Goal: Task Accomplishment & Management: Use online tool/utility

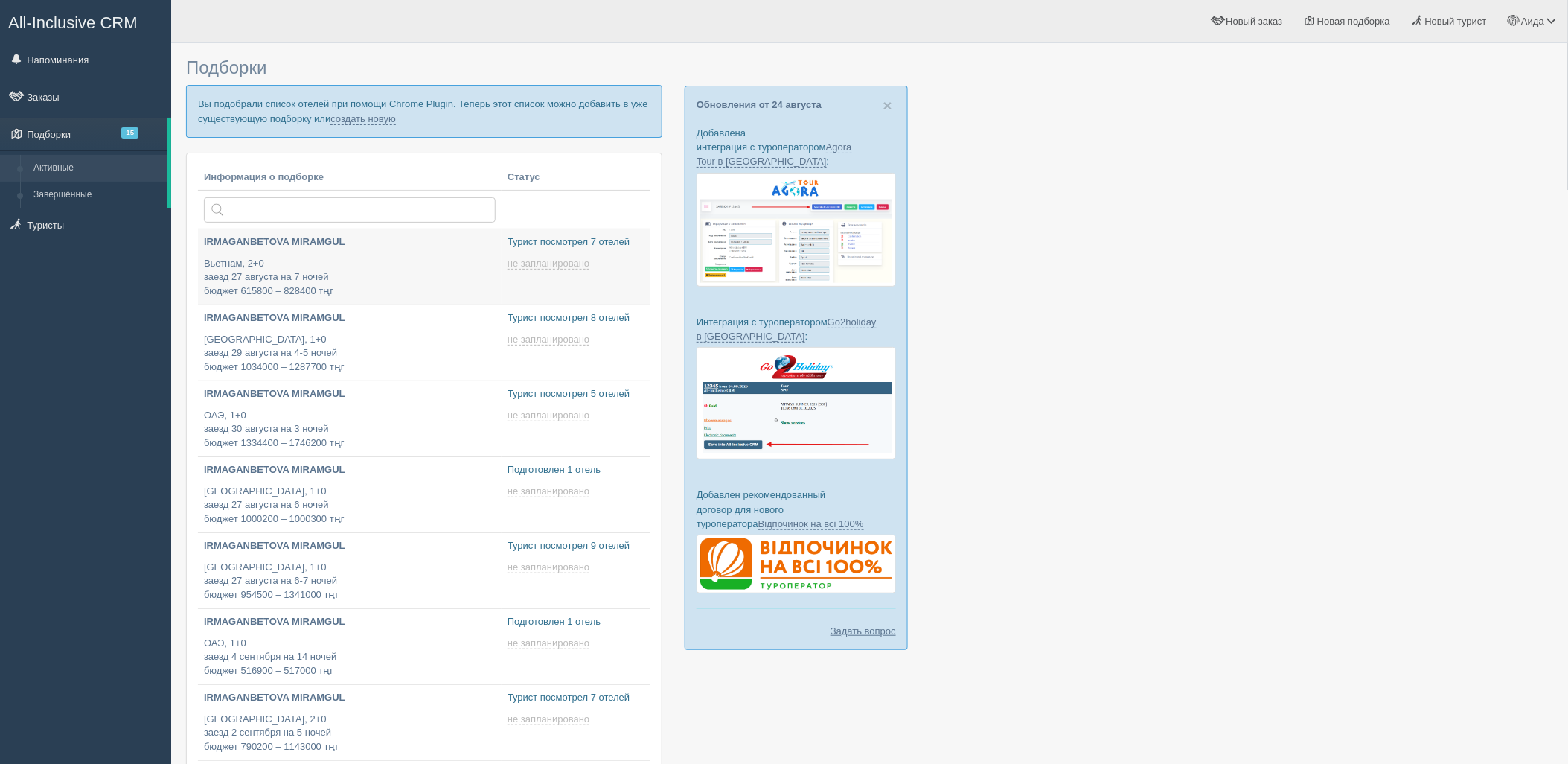
type input "[DATE] 17:00"
type input "[DATE] 22:35"
click at [373, 120] on link "создать новую" at bounding box center [364, 119] width 66 height 12
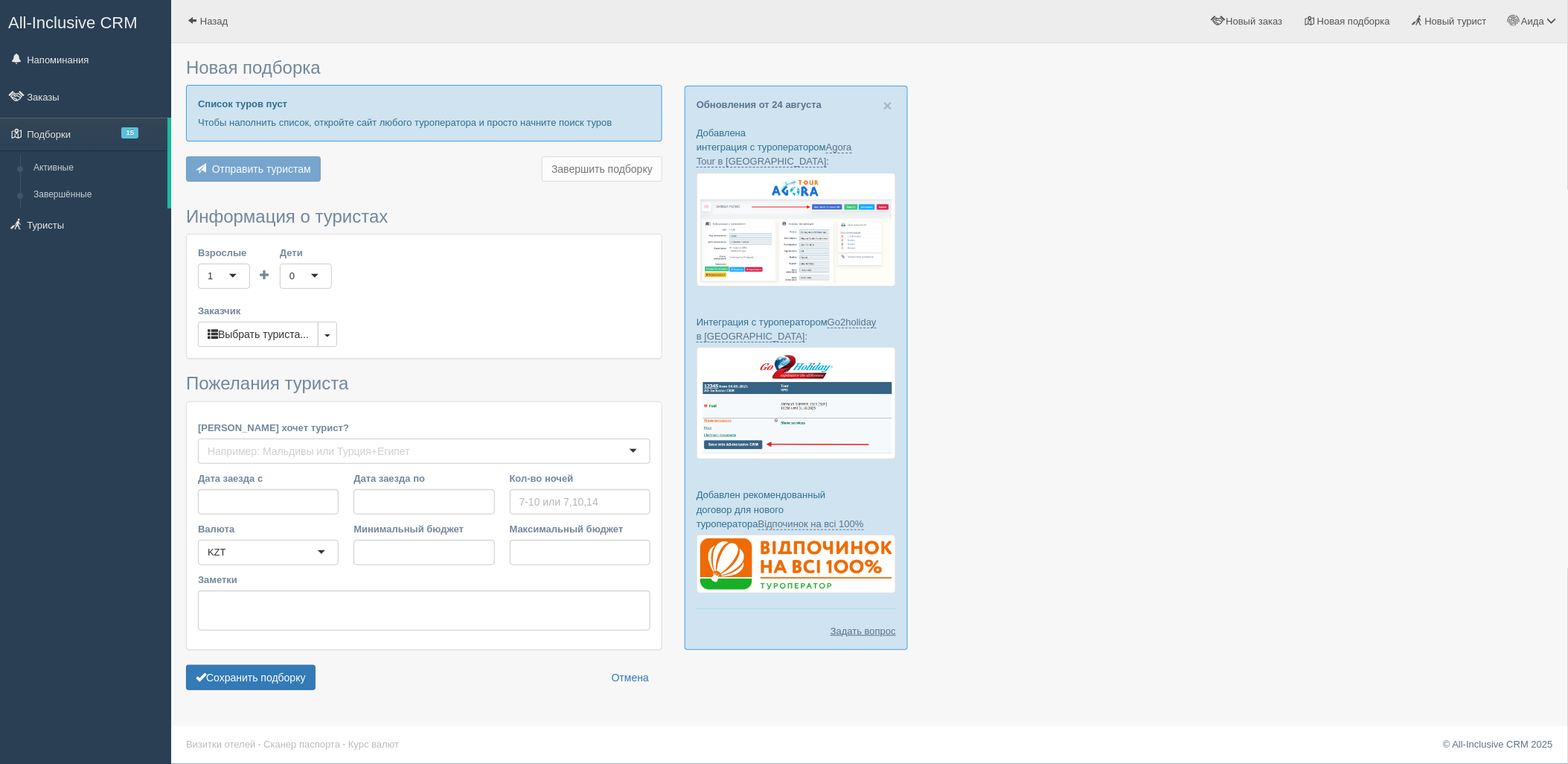
type input "9"
type input "2662400"
type input "6649700"
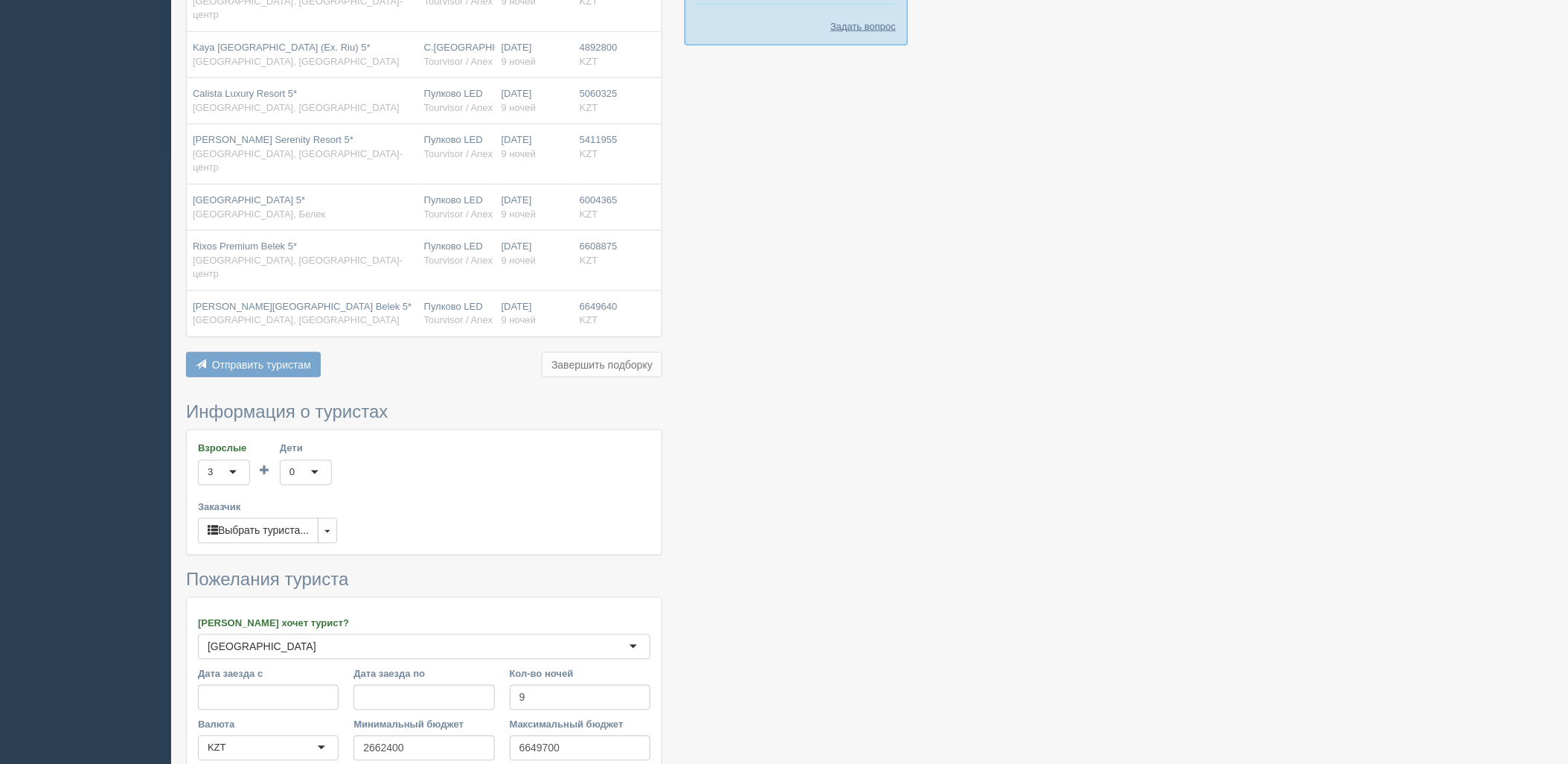
scroll to position [706, 0]
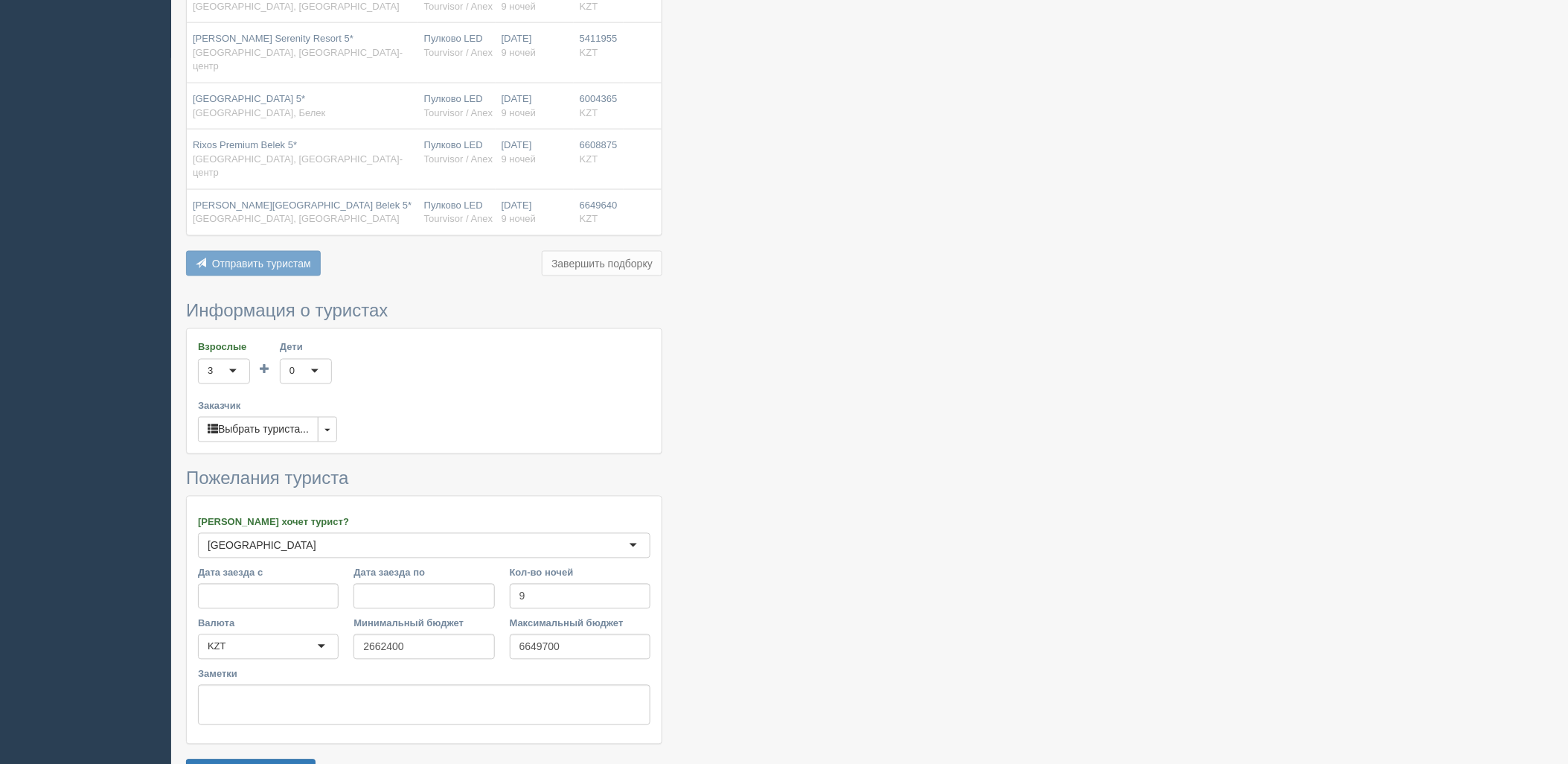
click at [232, 701] on div "Новая подборка Отель Вылет Заселение Цена Paloma Sencia (Ex. Cornelia De Luxe) …" at bounding box center [869, 76] width 1397 height 1564
click at [239, 759] on button "Сохранить подборку" at bounding box center [251, 772] width 130 height 25
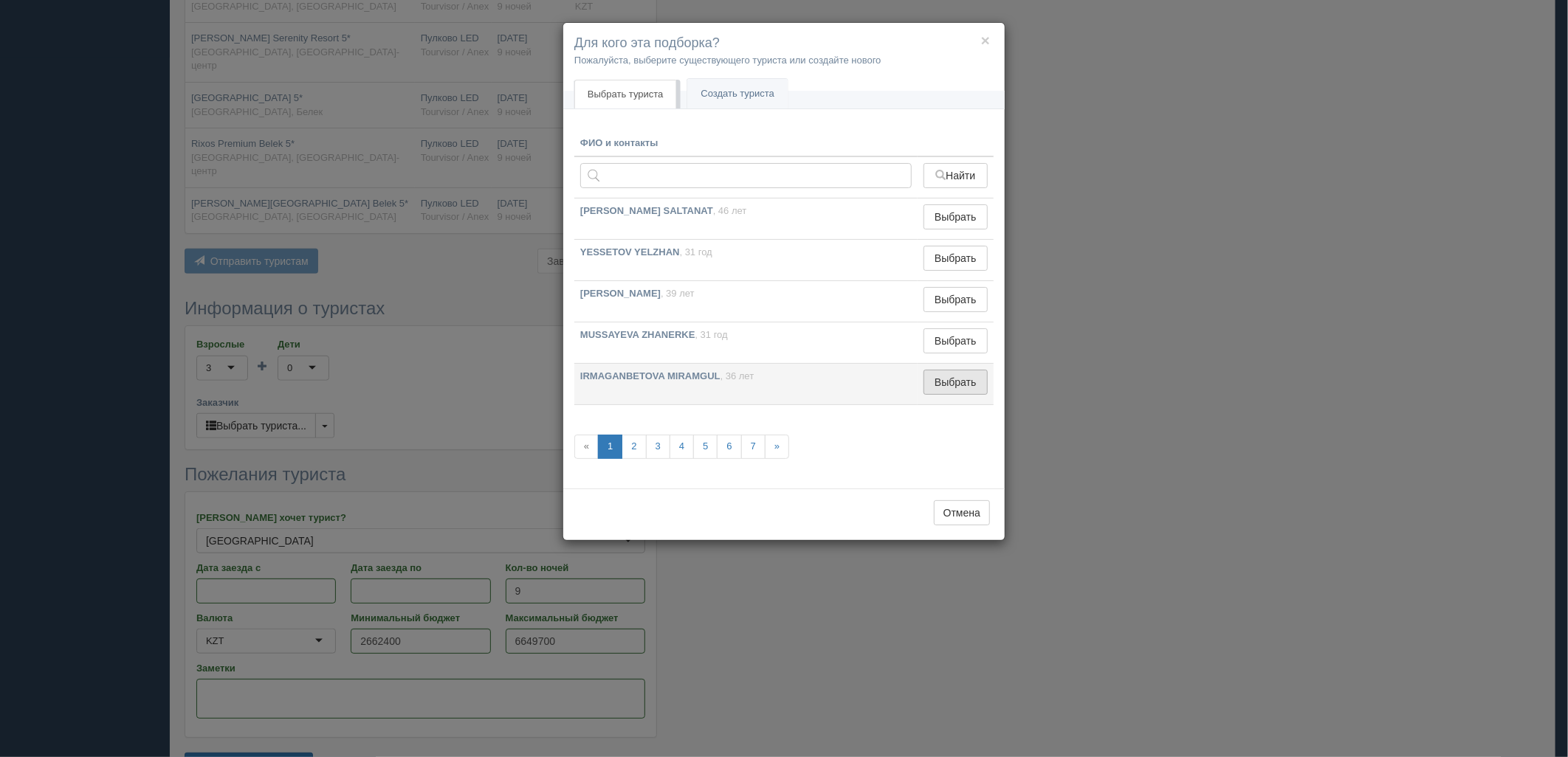
click at [948, 390] on button "Выбрать" at bounding box center [955, 382] width 64 height 25
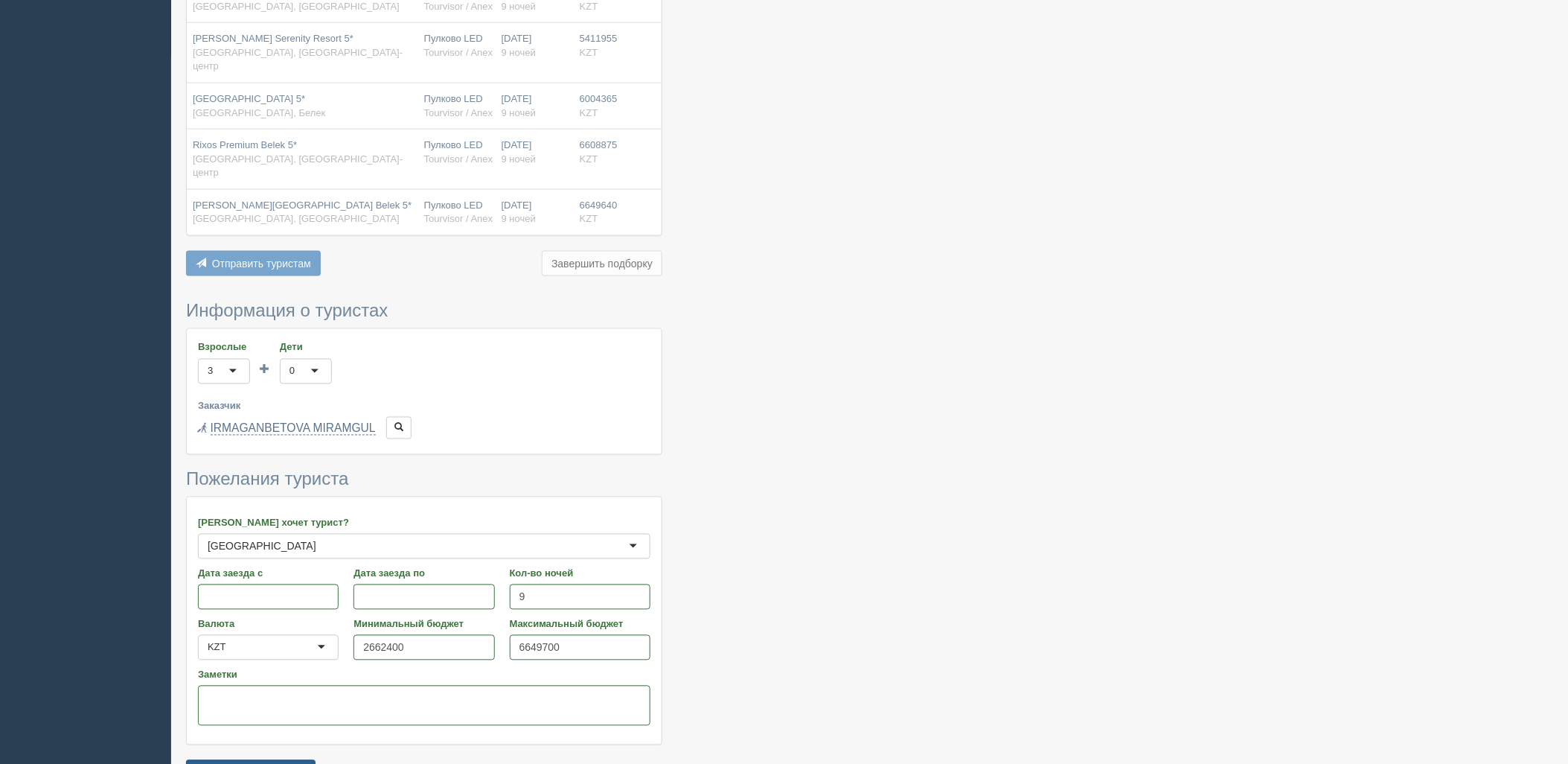
click at [265, 760] on button "Сохранить подборку" at bounding box center [251, 772] width 130 height 25
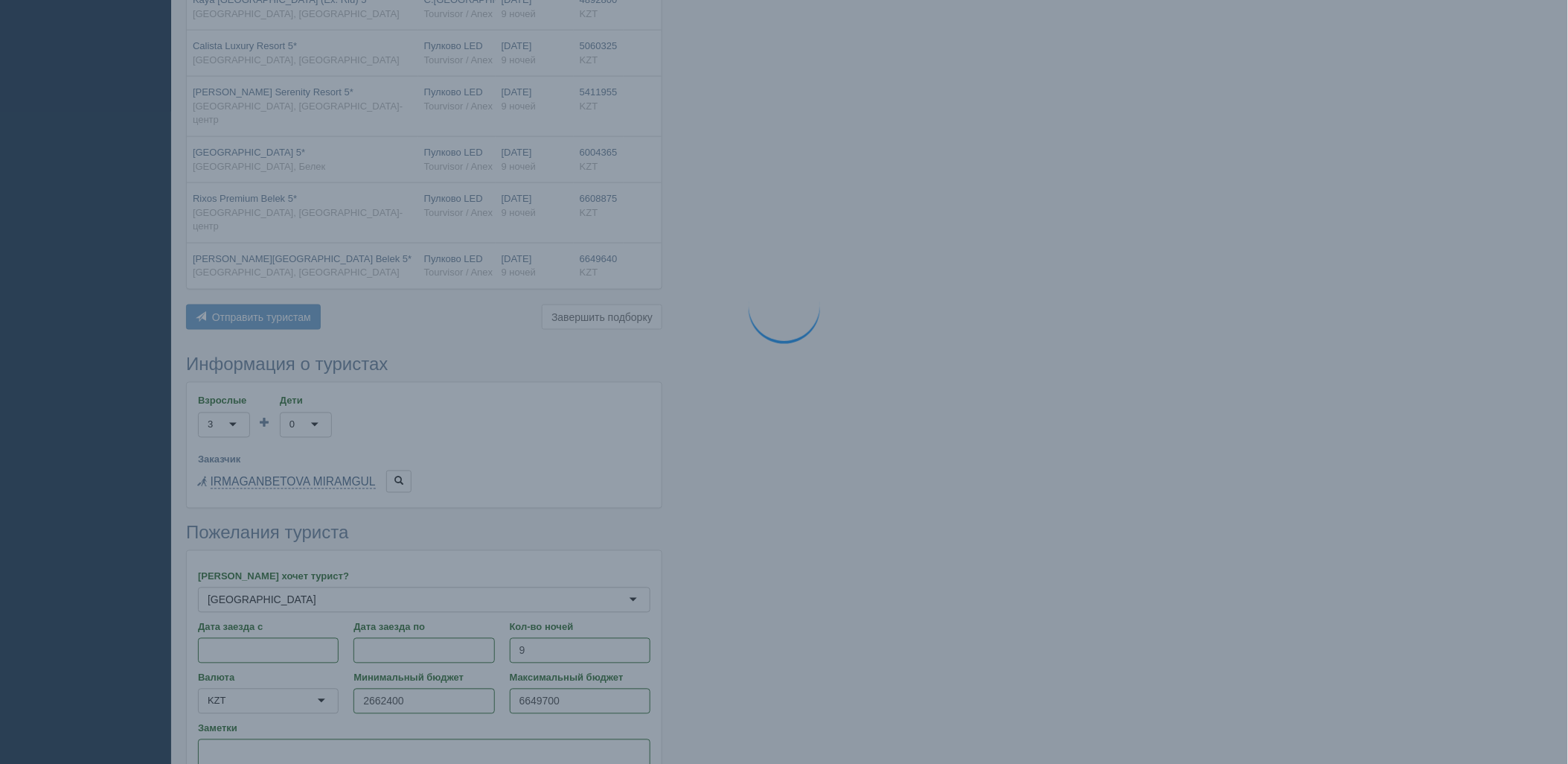
scroll to position [623, 0]
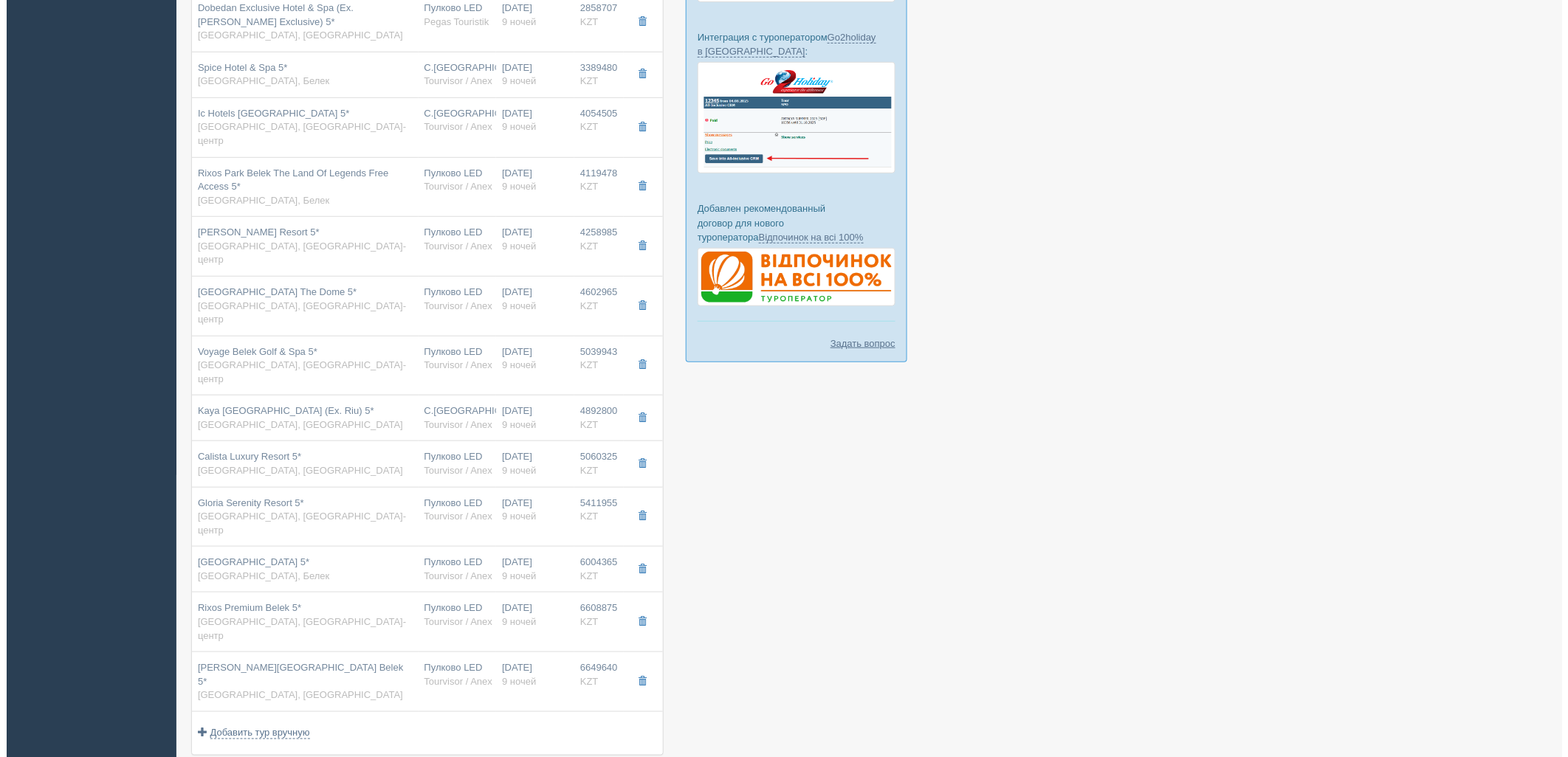
scroll to position [292, 0]
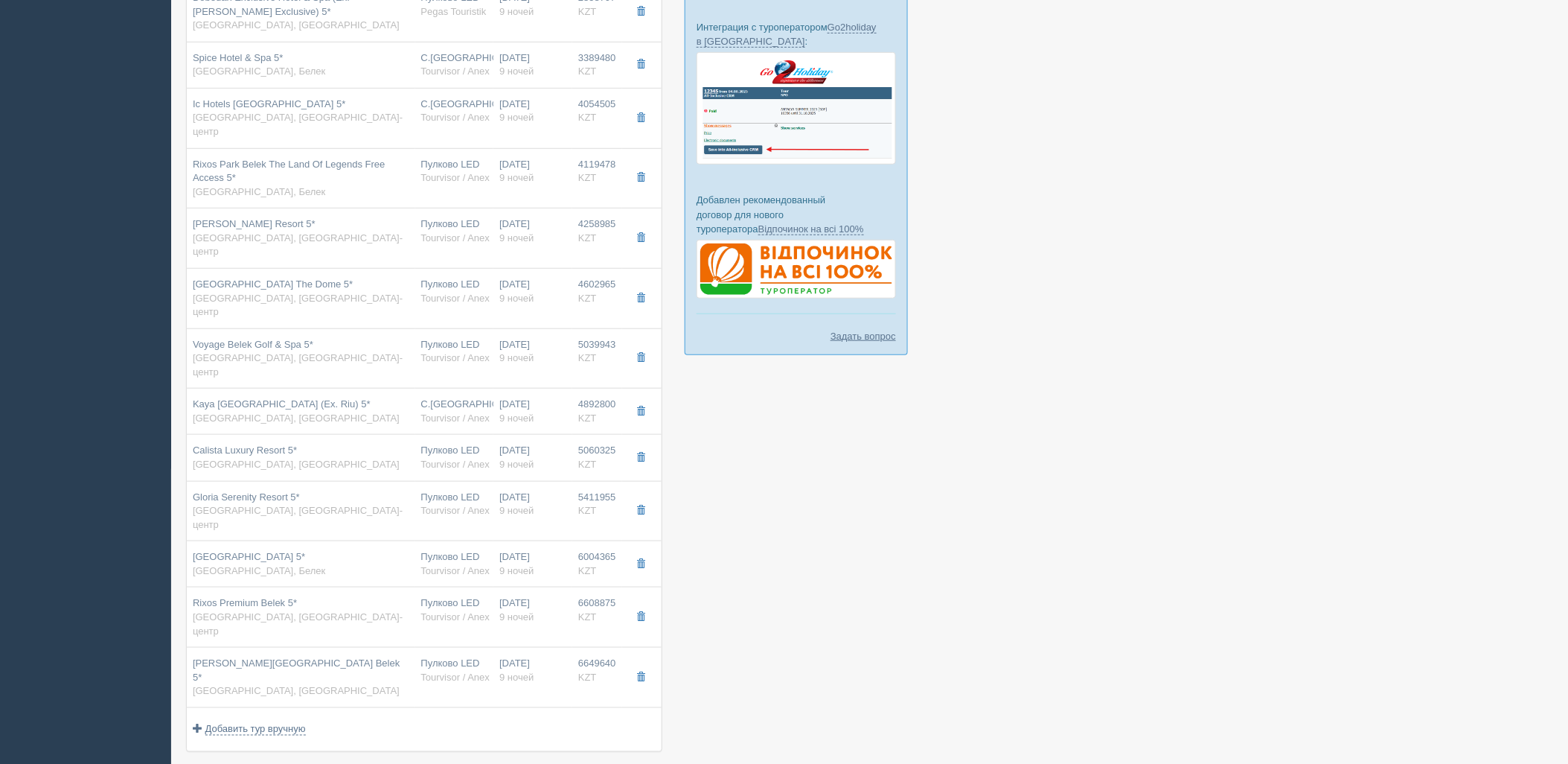
click at [243, 763] on span "Отправить туристу" at bounding box center [258, 780] width 92 height 12
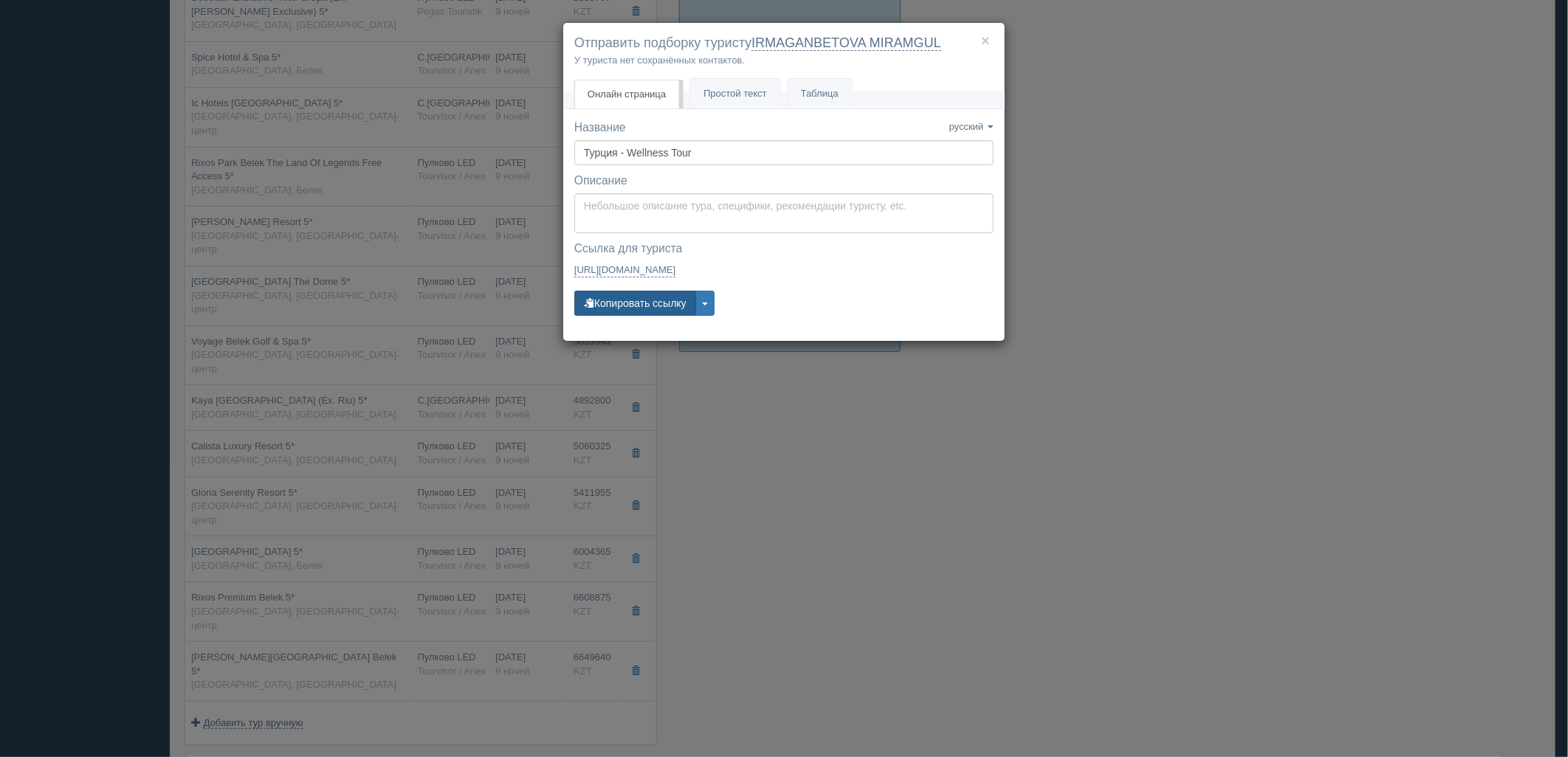
click at [674, 310] on button "Копировать ссылку" at bounding box center [635, 303] width 122 height 25
